Goal: Information Seeking & Learning: Learn about a topic

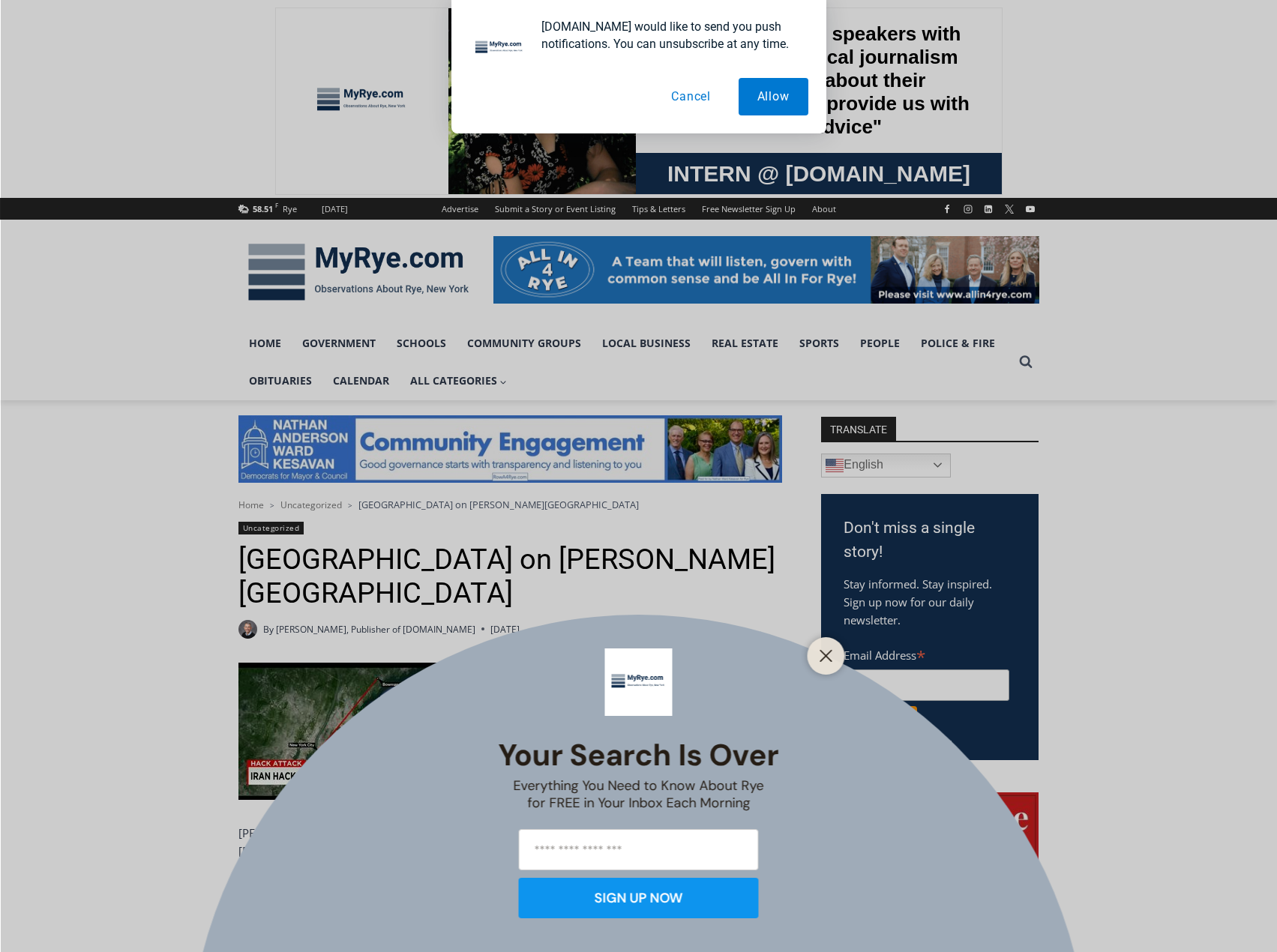
click at [688, 118] on div "[DOMAIN_NAME] would like to send you push notifications. You can unsubscribe at…" at bounding box center [638, 66] width 375 height 134
click at [685, 102] on button "Cancel" at bounding box center [691, 97] width 78 height 38
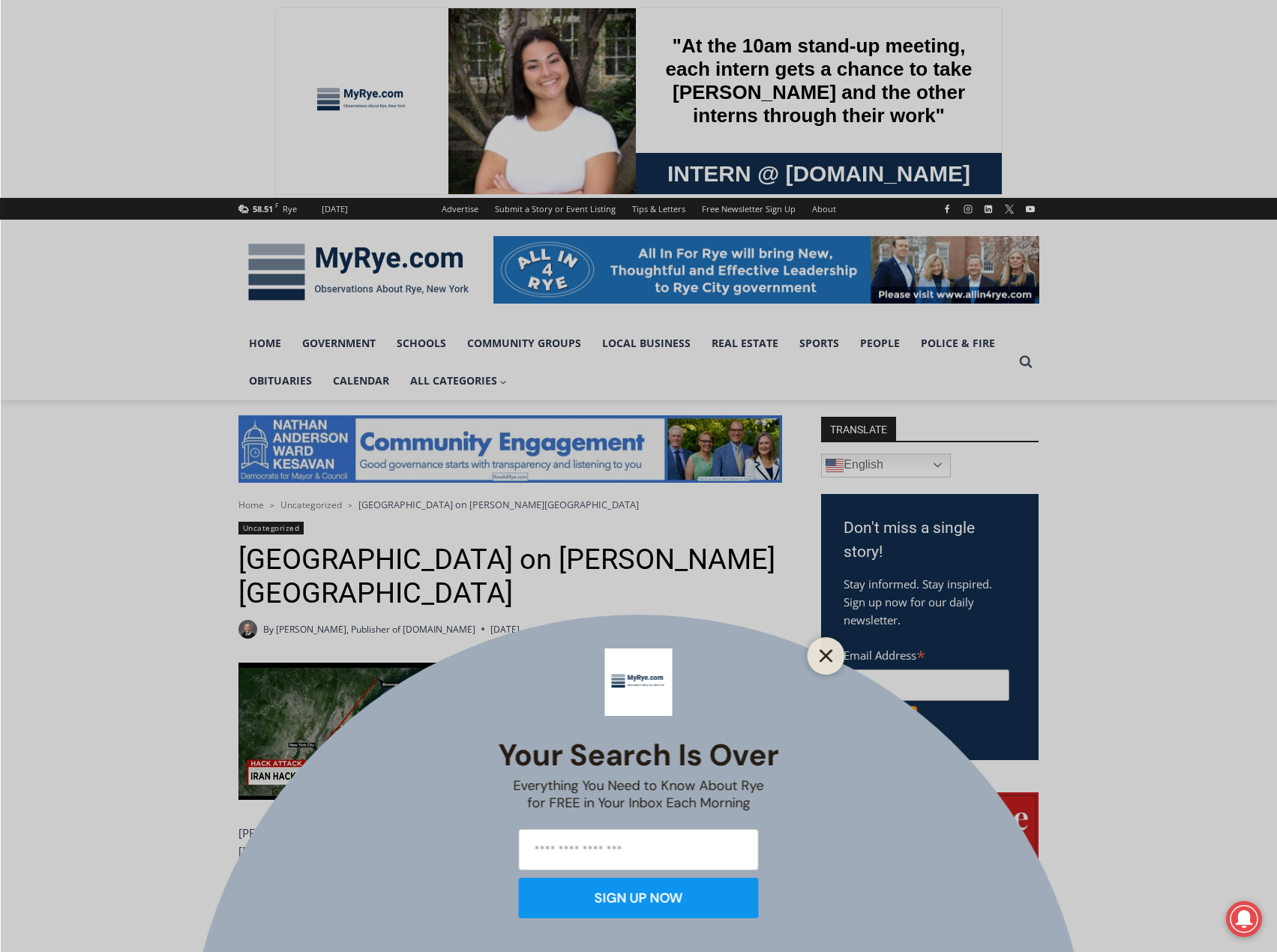
click at [825, 656] on line "Close" at bounding box center [825, 656] width 10 height 10
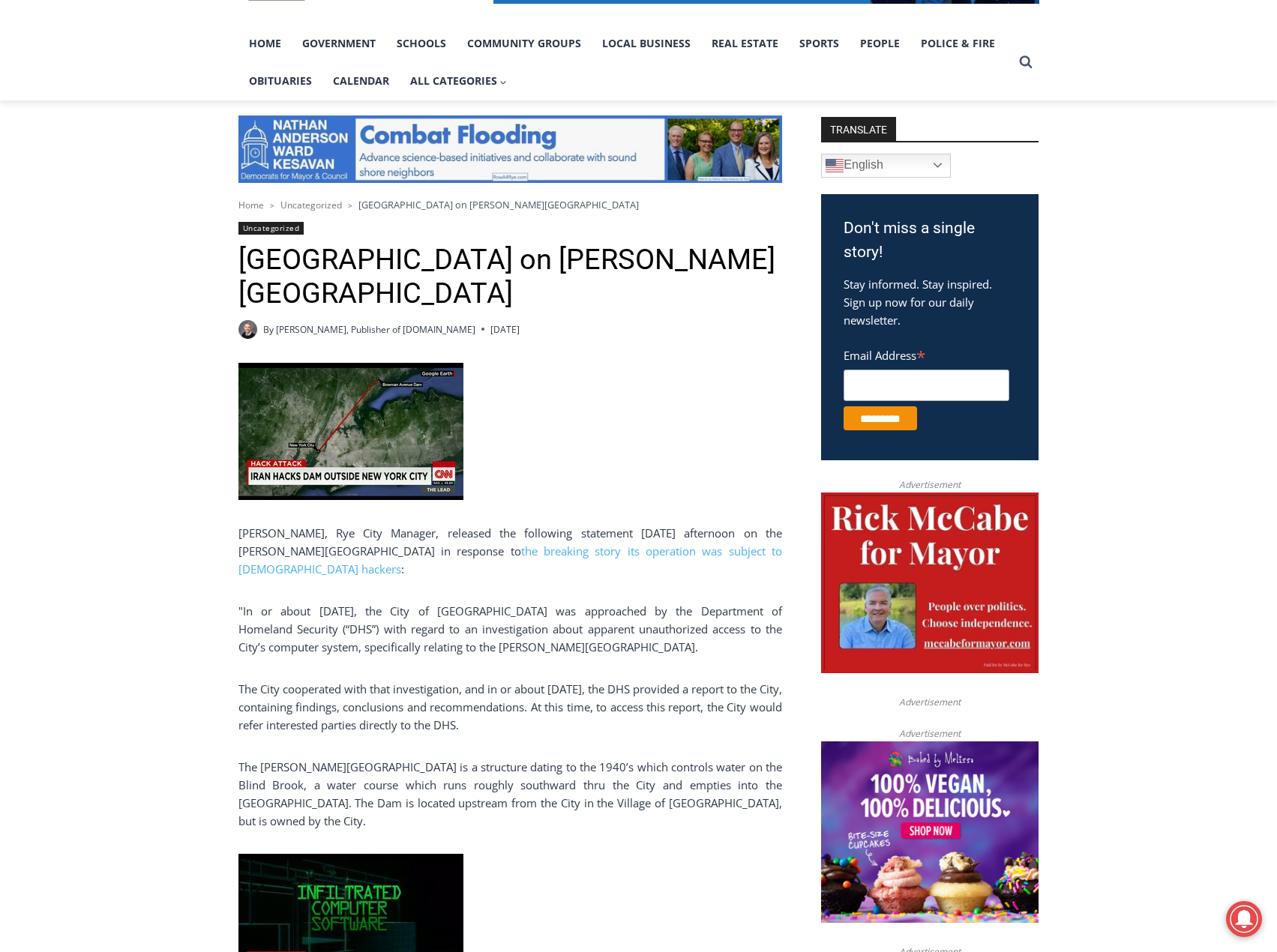
scroll to position [225, 0]
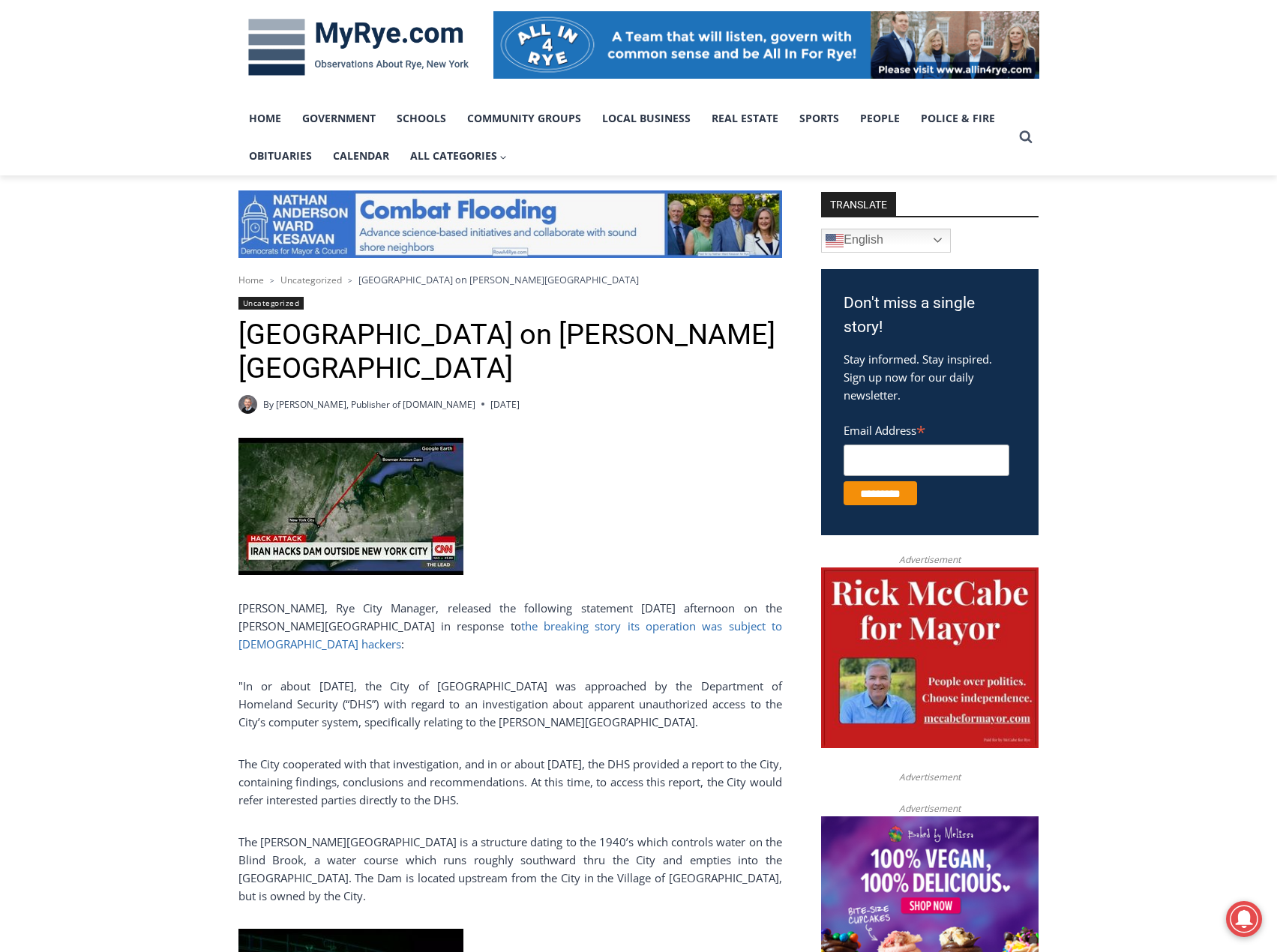
click at [458, 625] on link "the breaking story its operation was subject to [DEMOGRAPHIC_DATA] hackers" at bounding box center [510, 635] width 544 height 33
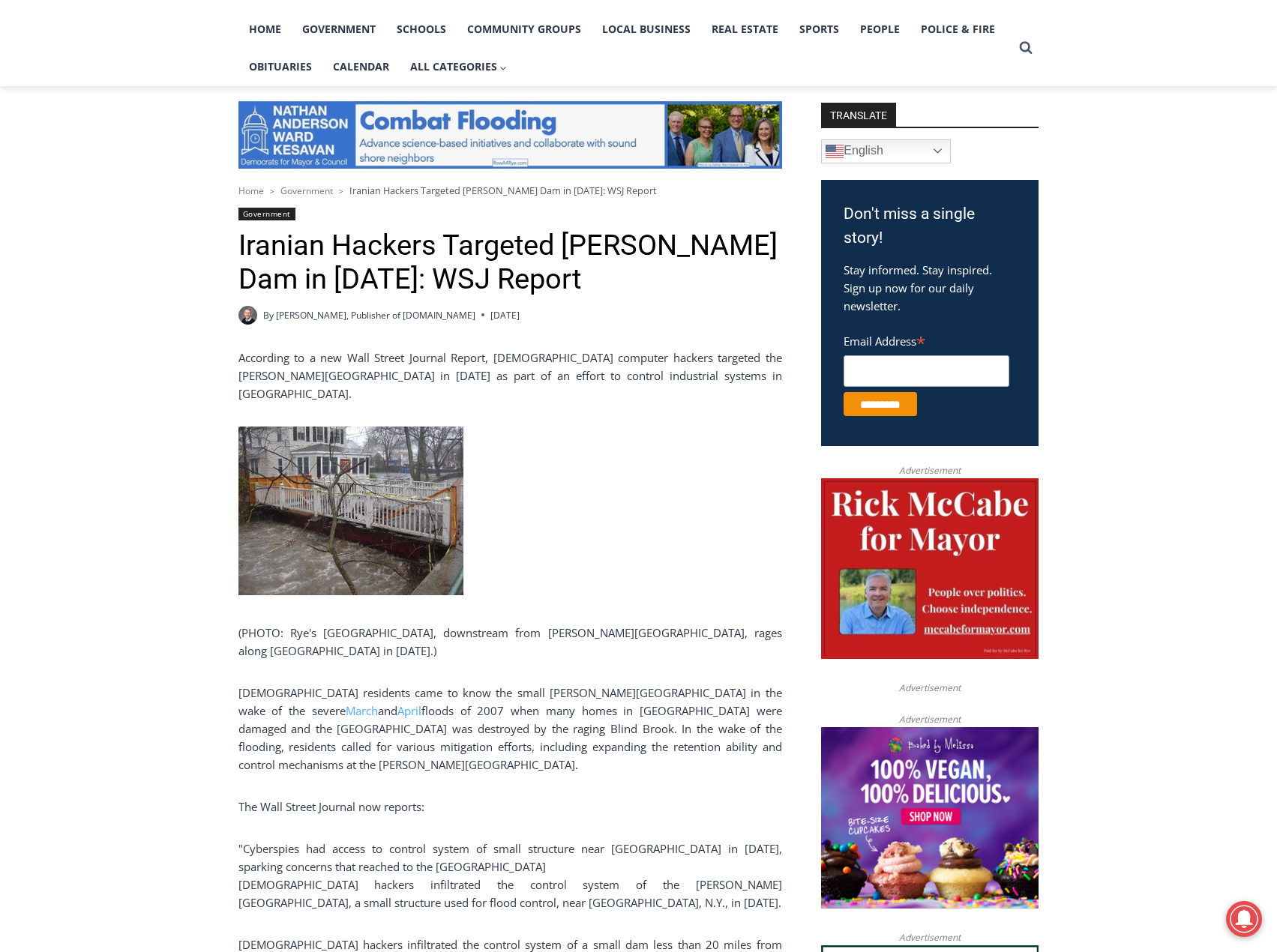
scroll to position [300, 0]
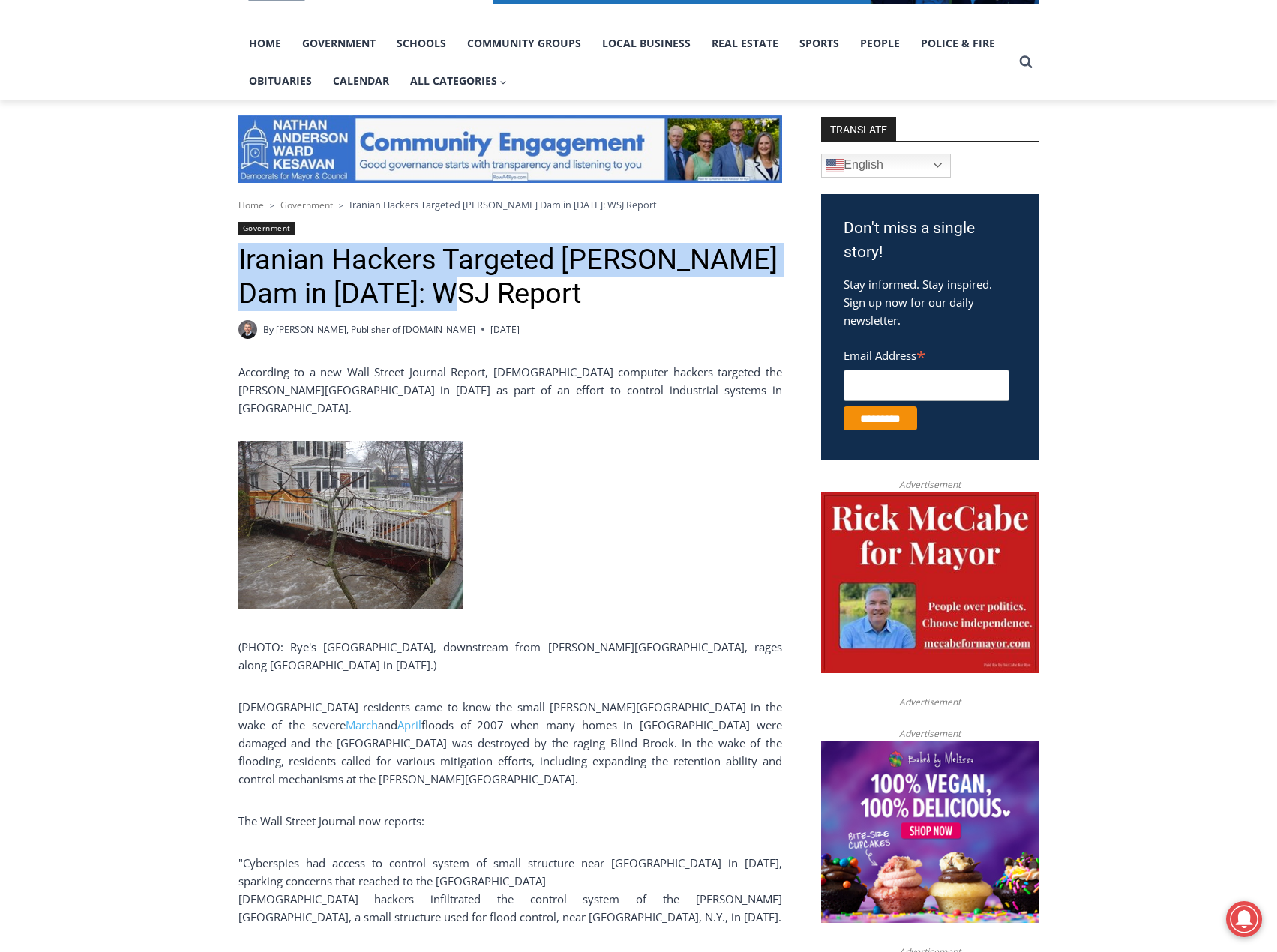
drag, startPoint x: 470, startPoint y: 293, endPoint x: 240, endPoint y: 267, distance: 231.5
click at [240, 267] on h1 "Iranian Hackers Targeted [PERSON_NAME] Dam in [DATE]: WSJ Report" at bounding box center [510, 277] width 544 height 68
copy h1 "Iranian Hackers Targeted [PERSON_NAME] Dam in [DATE]: WSJ Report"
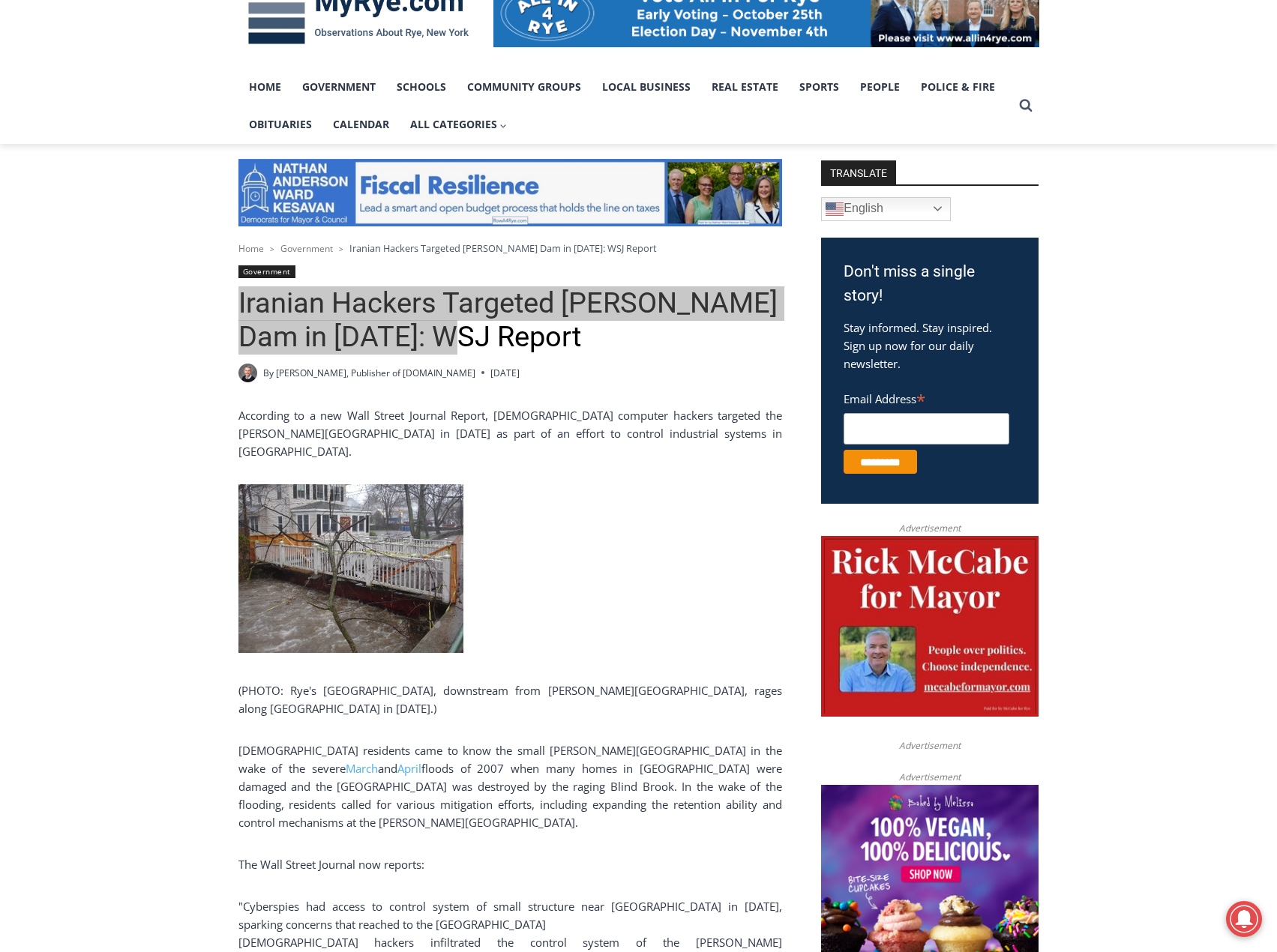
scroll to position [0, 0]
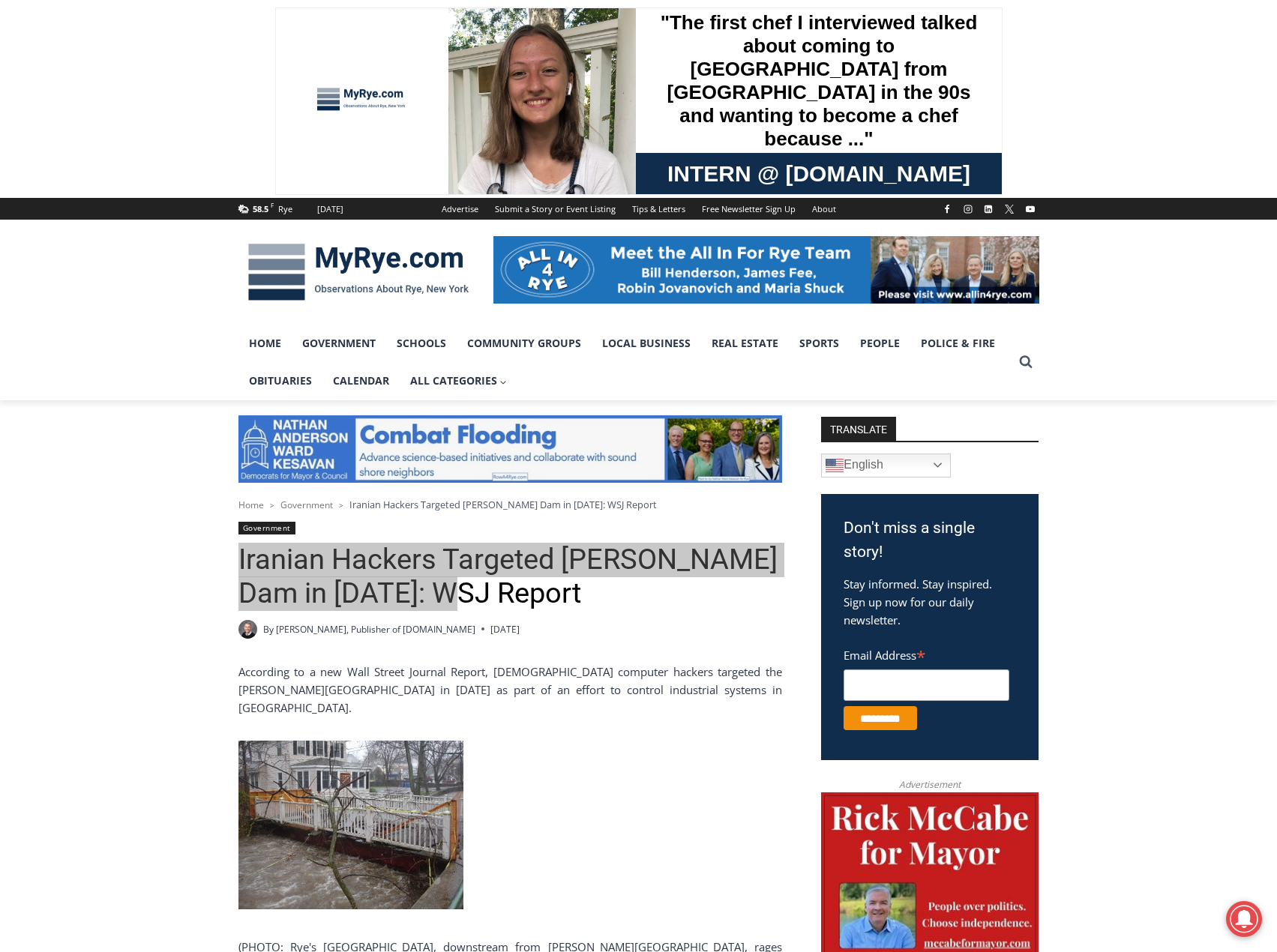
drag, startPoint x: 315, startPoint y: 33, endPoint x: 576, endPoint y: 9, distance: 262.1
click at [315, 33] on div ""The first chef I interviewed talked about coming to America from Italy in the …" at bounding box center [638, 102] width 726 height 186
